Goal: Information Seeking & Learning: Learn about a topic

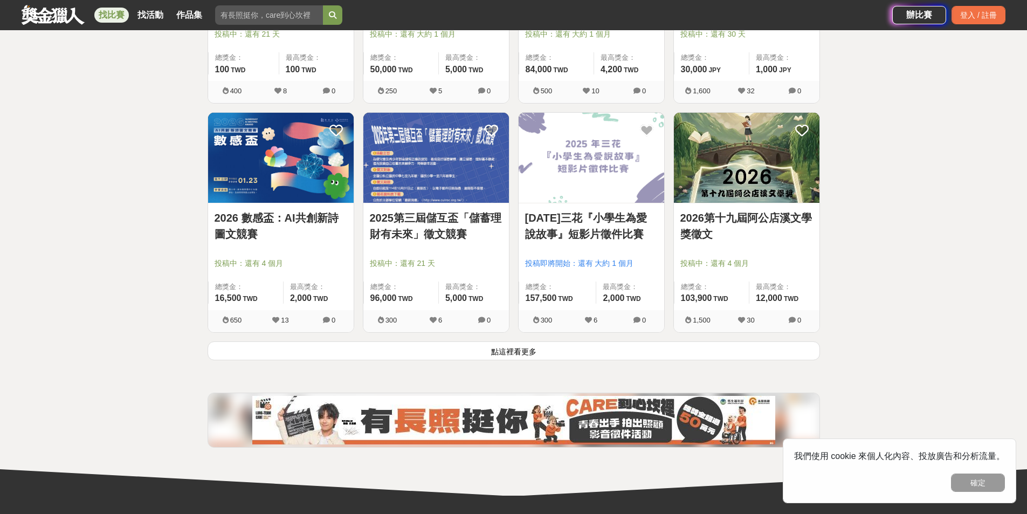
scroll to position [1294, 0]
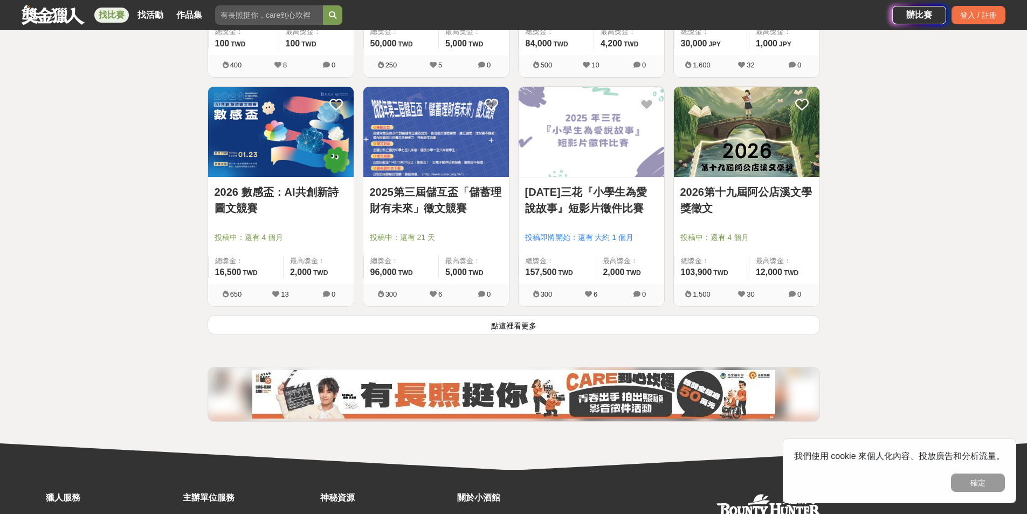
click at [266, 319] on button "點這裡看更多" at bounding box center [514, 324] width 612 height 19
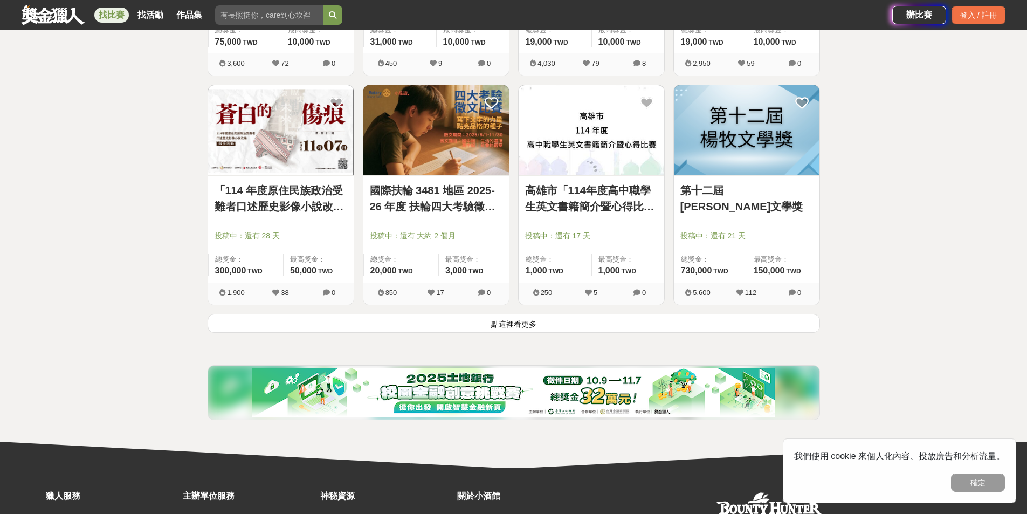
scroll to position [2695, 0]
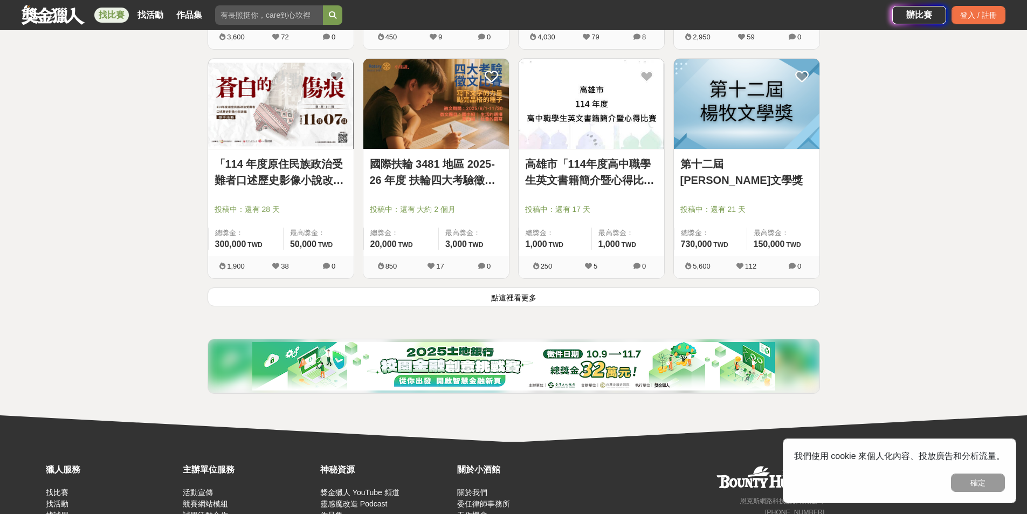
click at [767, 300] on button "點這裡看更多" at bounding box center [514, 296] width 612 height 19
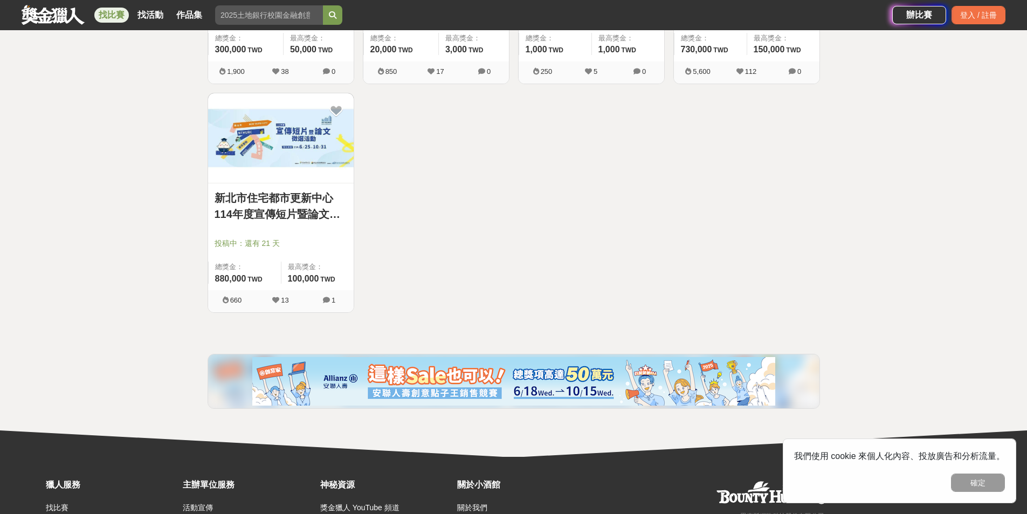
scroll to position [2911, 0]
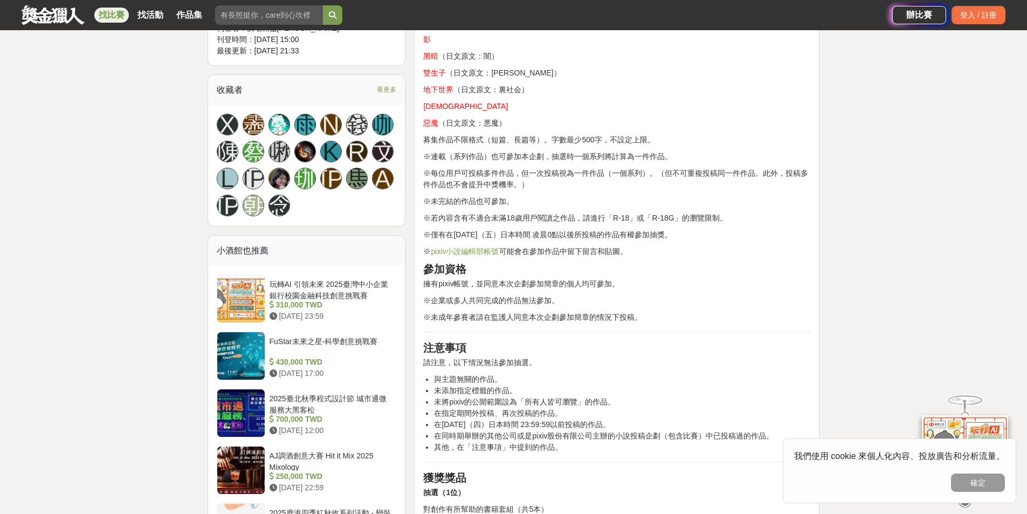
scroll to position [755, 0]
